Goal: Contribute content

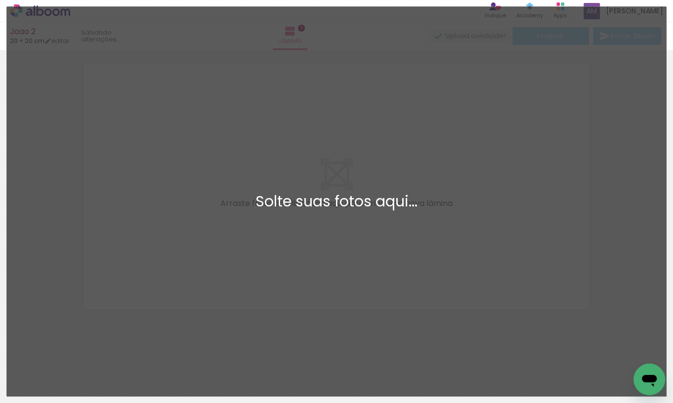
scroll to position [13, 0]
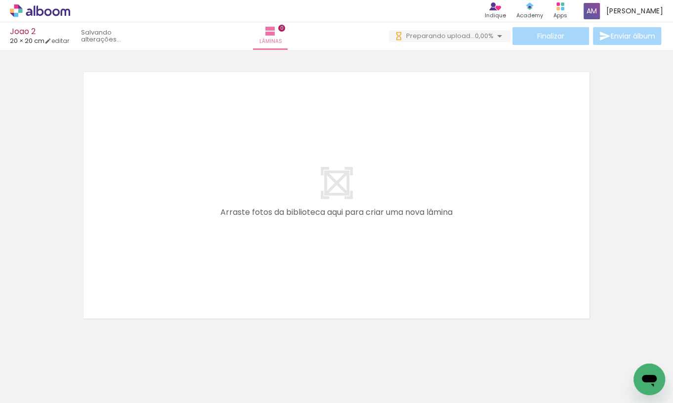
click at [435, 36] on span "Preparando upload..." at bounding box center [440, 35] width 69 height 9
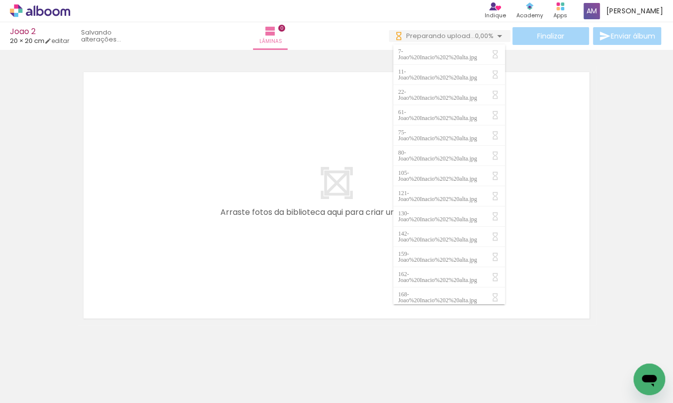
click at [496, 36] on iron-icon at bounding box center [500, 36] width 12 height 12
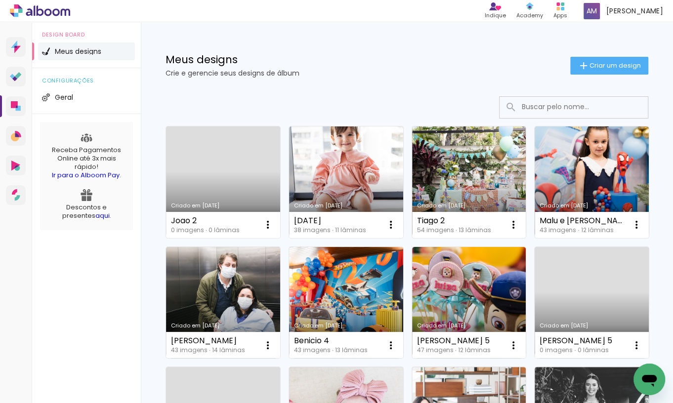
click at [223, 165] on link "Criado em [DATE]" at bounding box center [223, 182] width 114 height 112
